Goal: Information Seeking & Learning: Learn about a topic

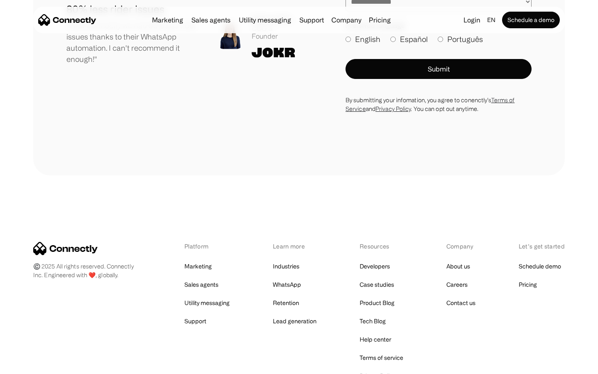
scroll to position [4566, 0]
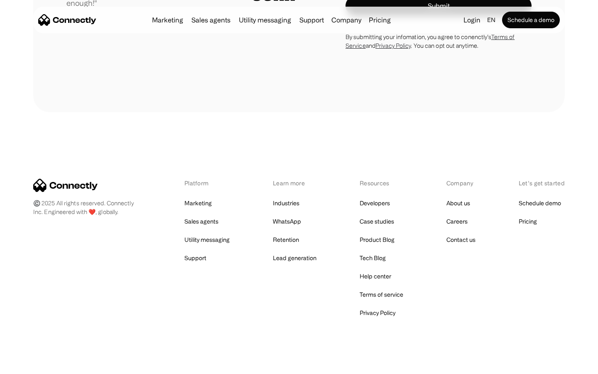
scroll to position [2313, 0]
